Goal: Transaction & Acquisition: Purchase product/service

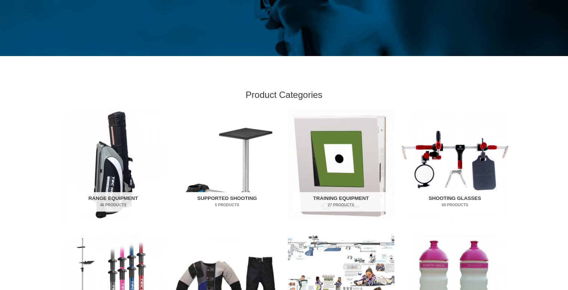
scroll to position [187, 0]
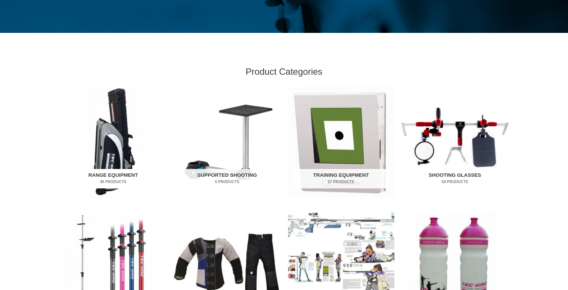
click at [112, 158] on img "Visit product category Range Equipment" at bounding box center [113, 141] width 106 height 111
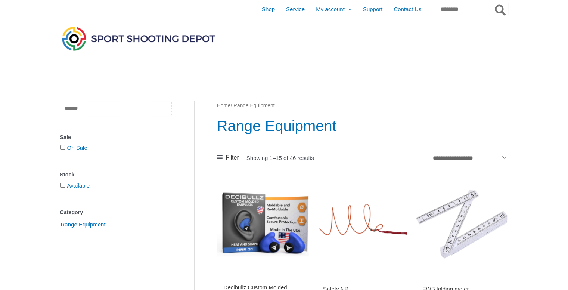
click at [69, 111] on input "text" at bounding box center [116, 108] width 112 height 15
type input "****"
